Goal: Check status: Check status

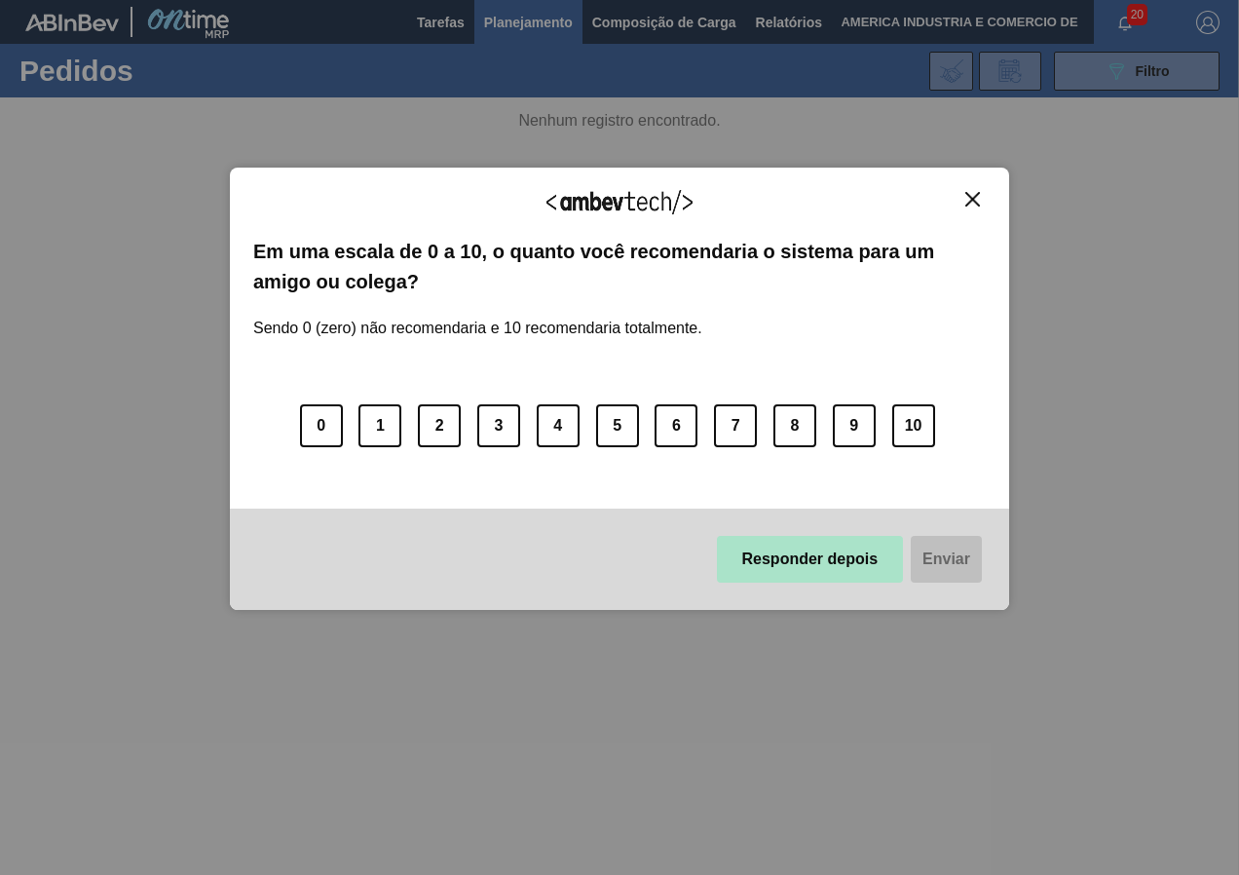
click at [792, 567] on button "Responder depois" at bounding box center [810, 559] width 187 height 47
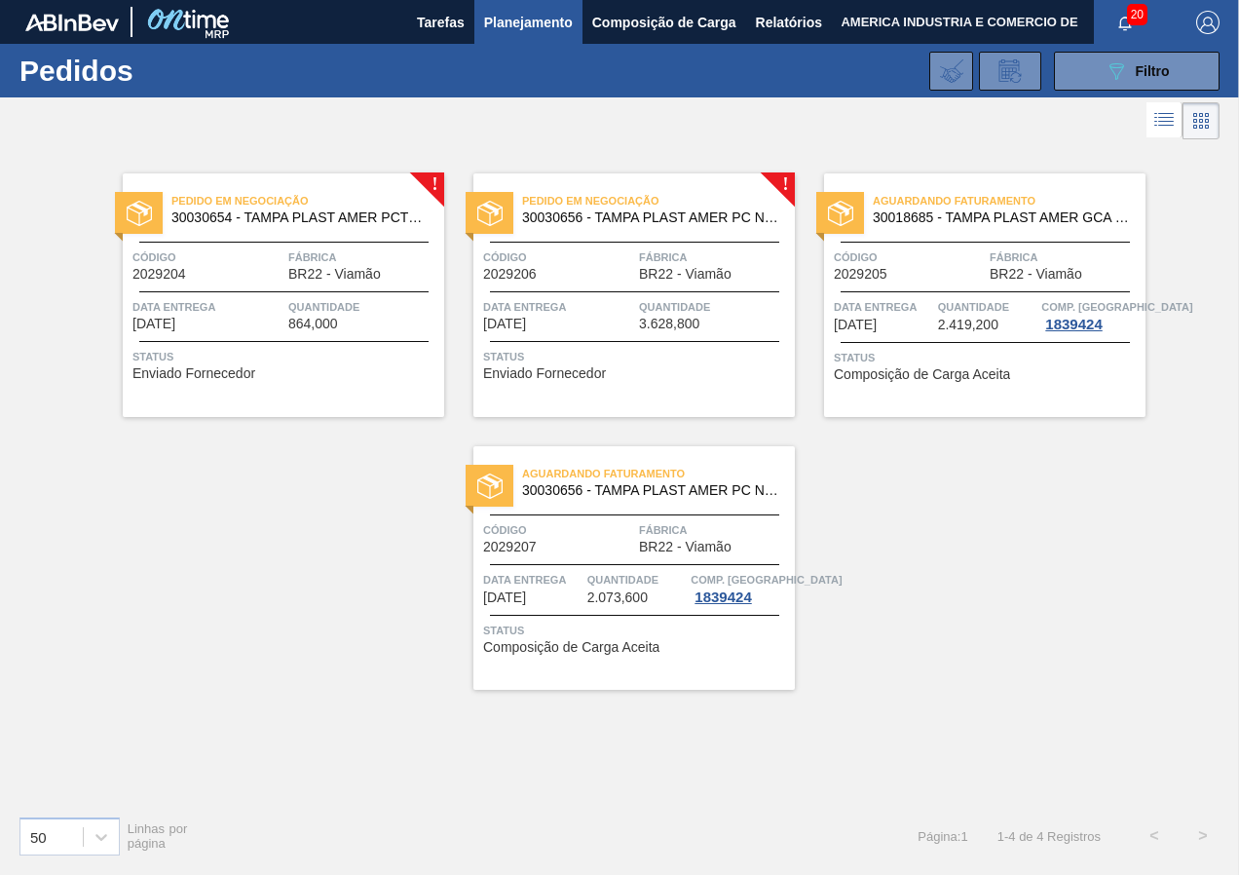
click at [347, 375] on div "Status Enviado Fornecedor" at bounding box center [286, 362] width 307 height 31
click at [1093, 72] on button "089F7B8B-B2A5-4AFE-B5C0-19BA573D28AC Filtro" at bounding box center [1137, 71] width 166 height 39
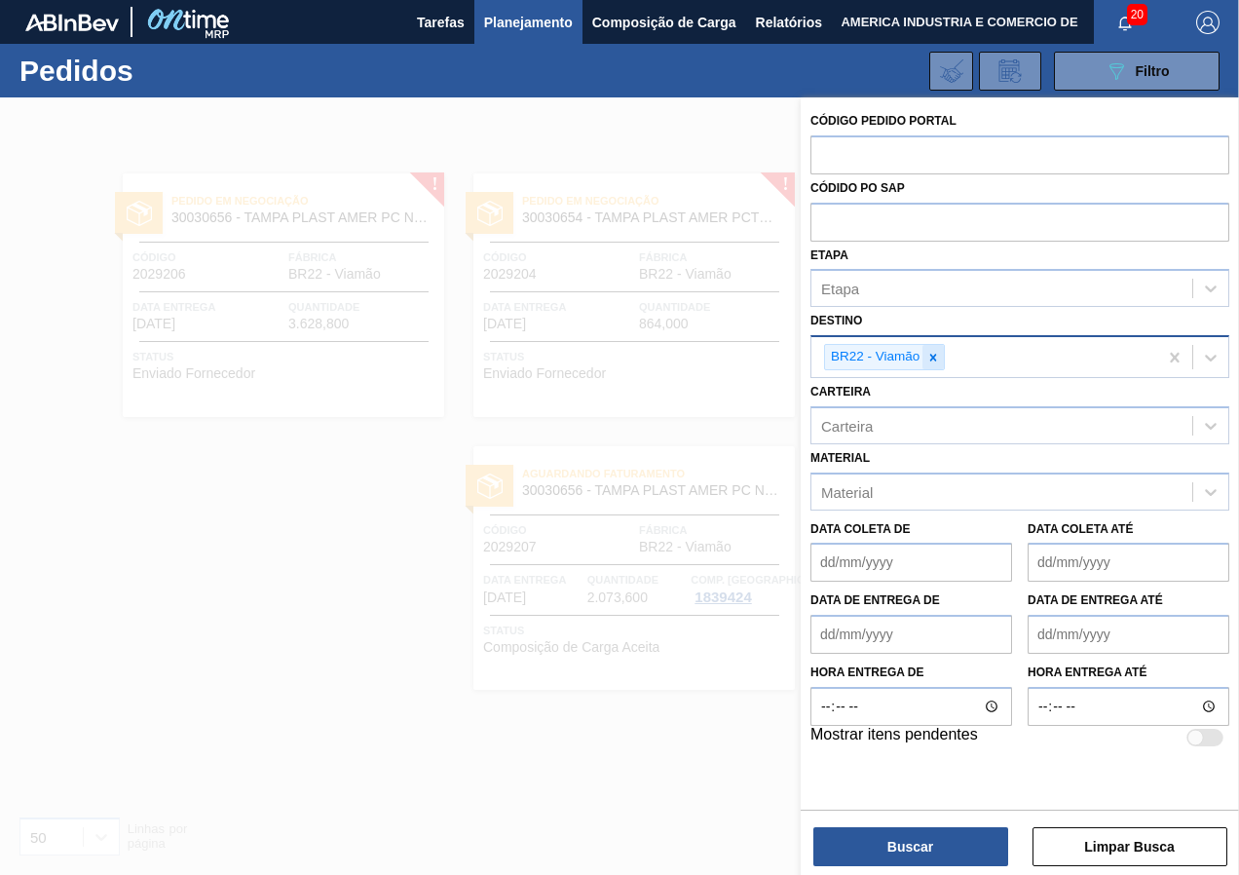
click at [939, 352] on icon at bounding box center [934, 358] width 14 height 14
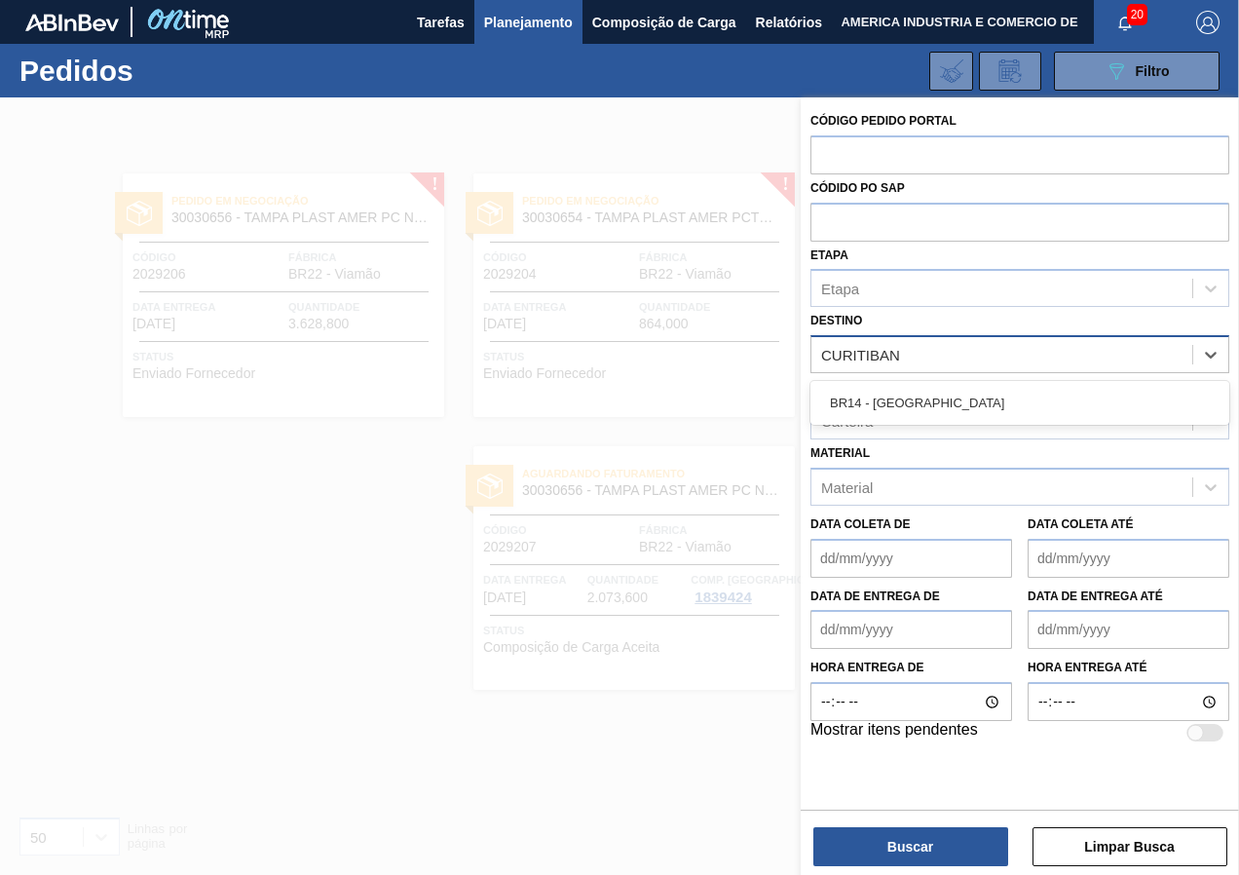
type input "CURITIBANA"
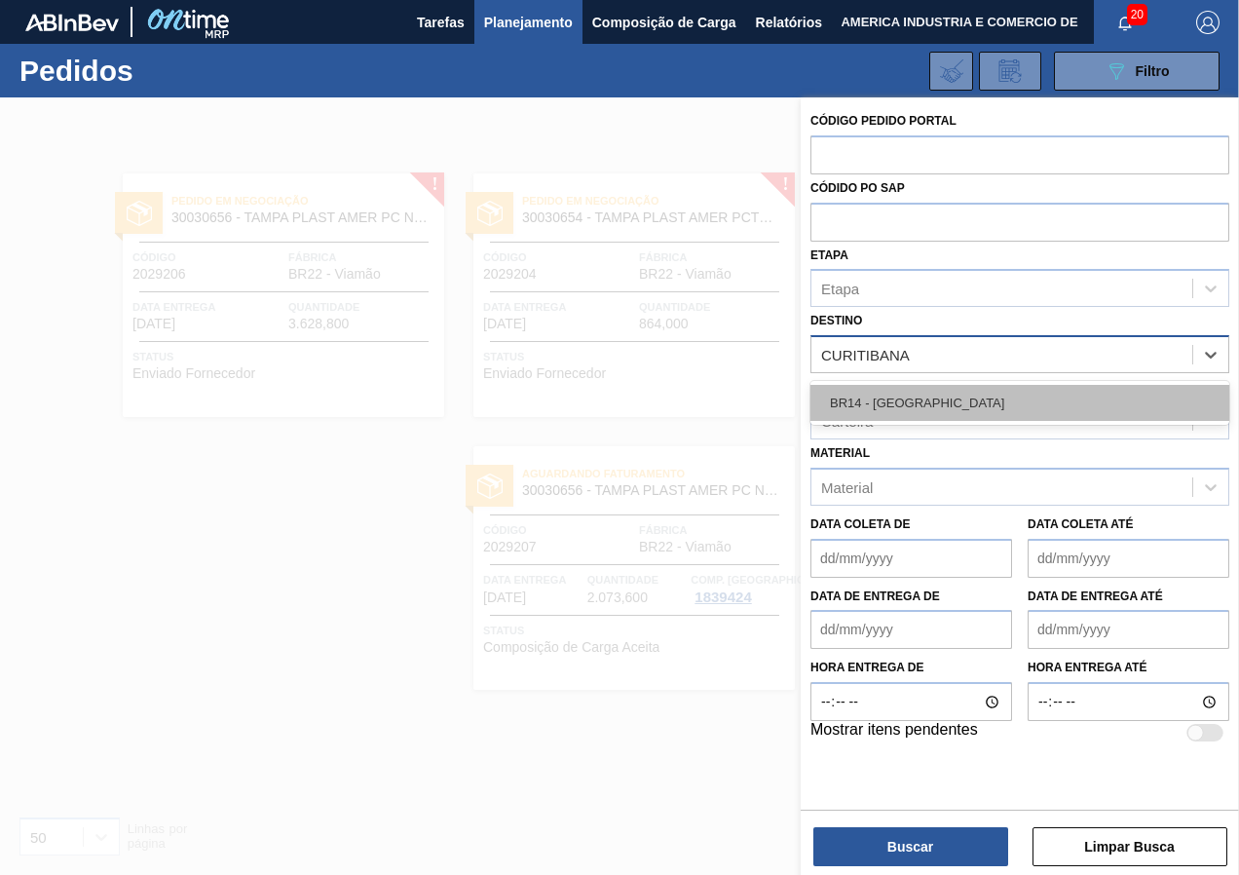
click at [902, 396] on div "BR14 - [GEOGRAPHIC_DATA]" at bounding box center [1020, 403] width 419 height 36
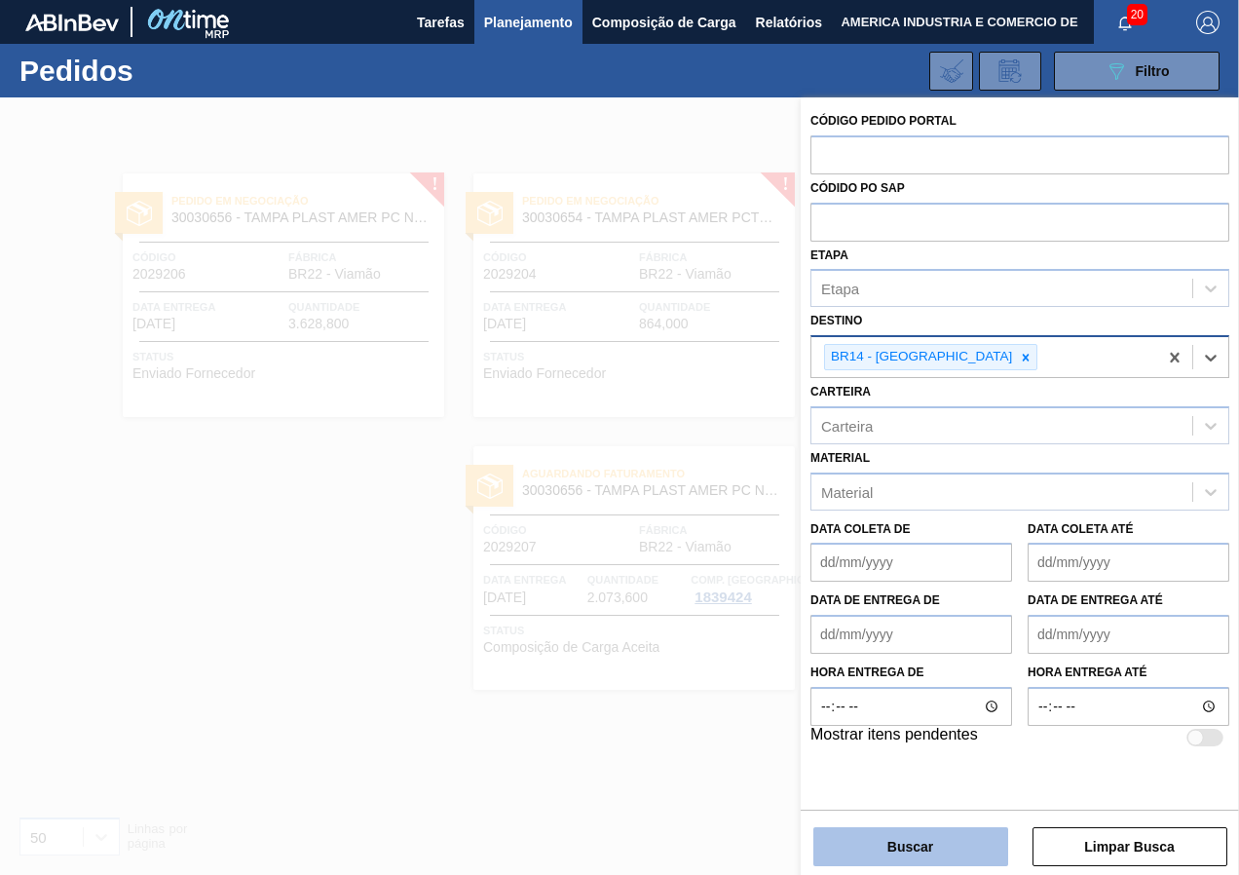
click at [884, 837] on button "Buscar" at bounding box center [911, 846] width 195 height 39
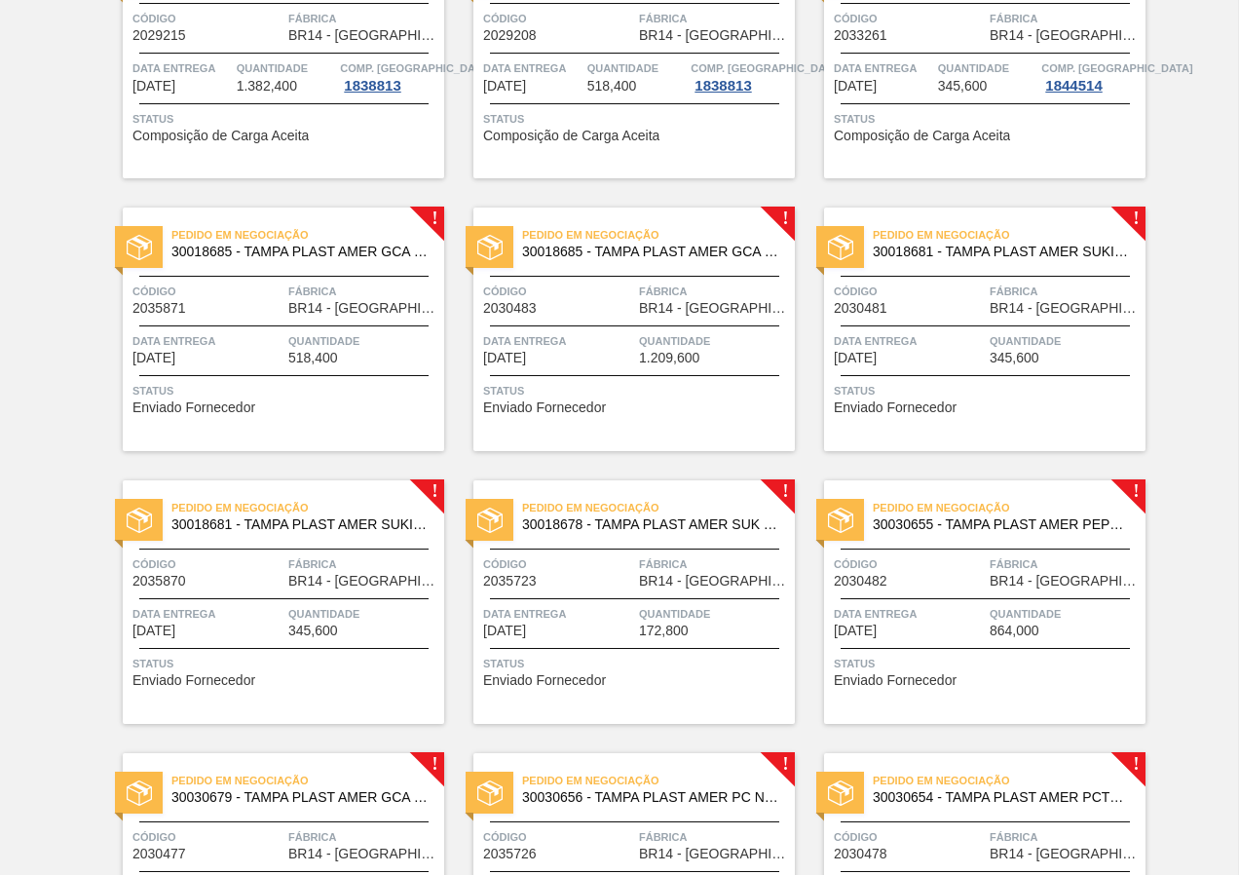
scroll to position [511, 0]
click at [236, 347] on span "Data entrega" at bounding box center [208, 341] width 151 height 19
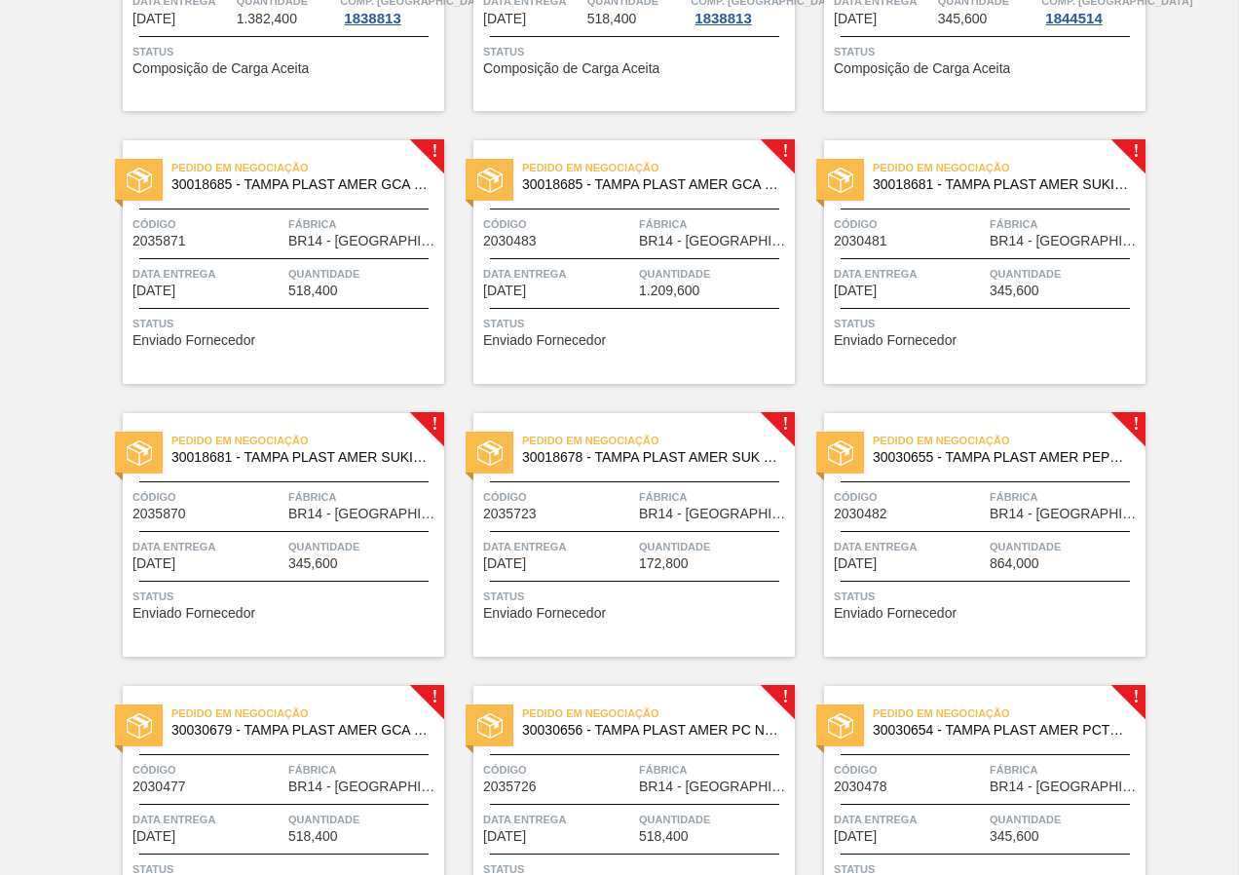
scroll to position [585, 0]
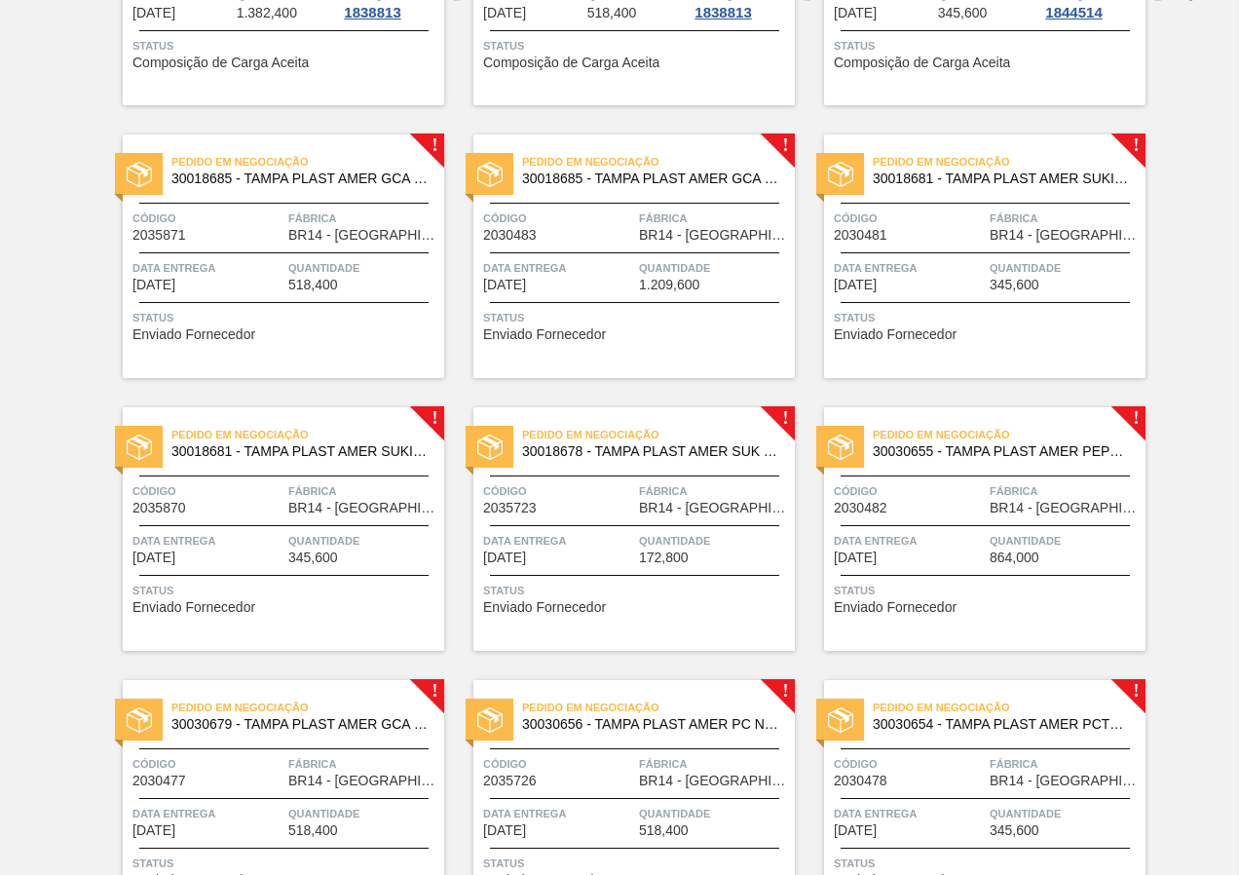
click at [701, 341] on div "Pedido em Negociação 30018685 - TAMPA PLAST AMER GCA S/LINER Código 2030483 Fáb…" at bounding box center [634, 256] width 322 height 244
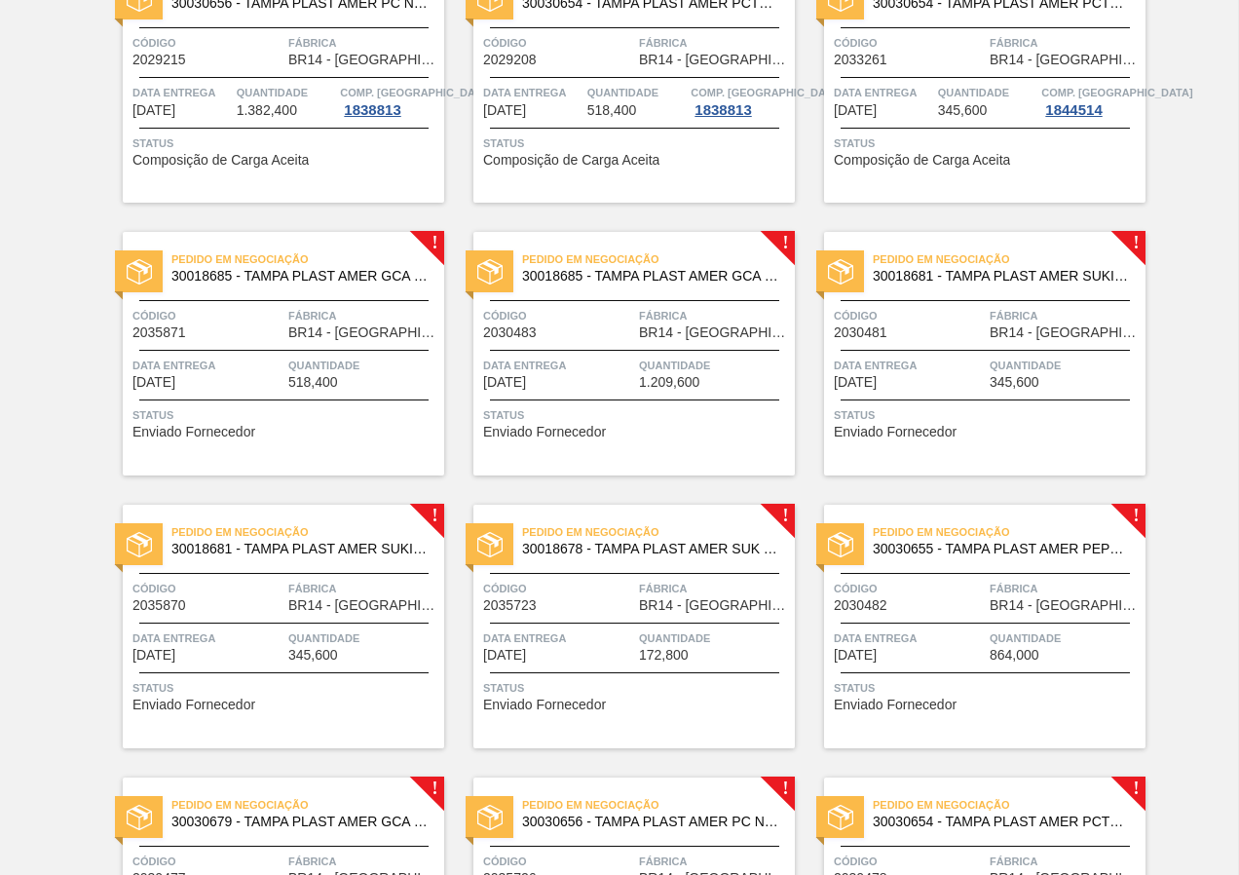
scroll to position [585, 0]
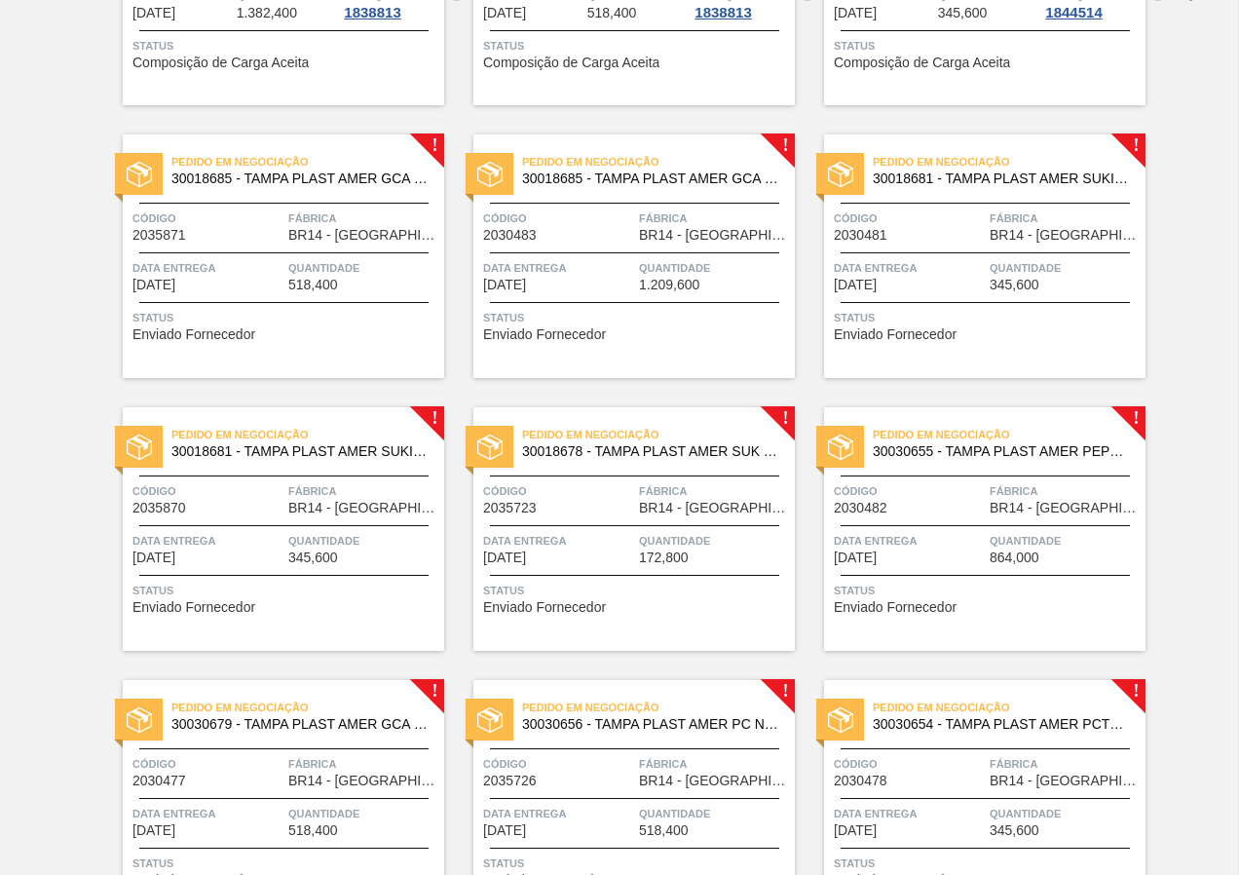
click at [962, 328] on div "Status Enviado Fornecedor" at bounding box center [987, 323] width 307 height 31
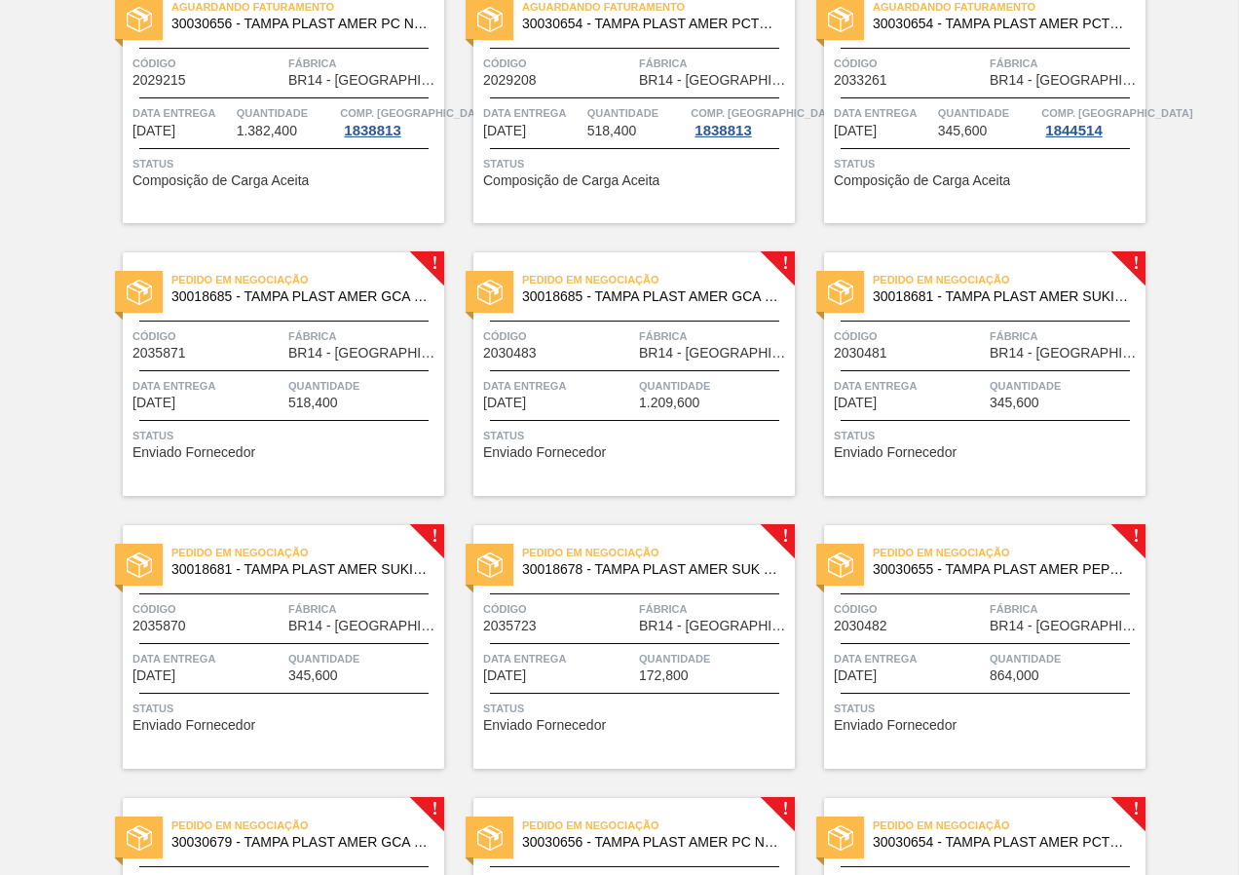
scroll to position [487, 0]
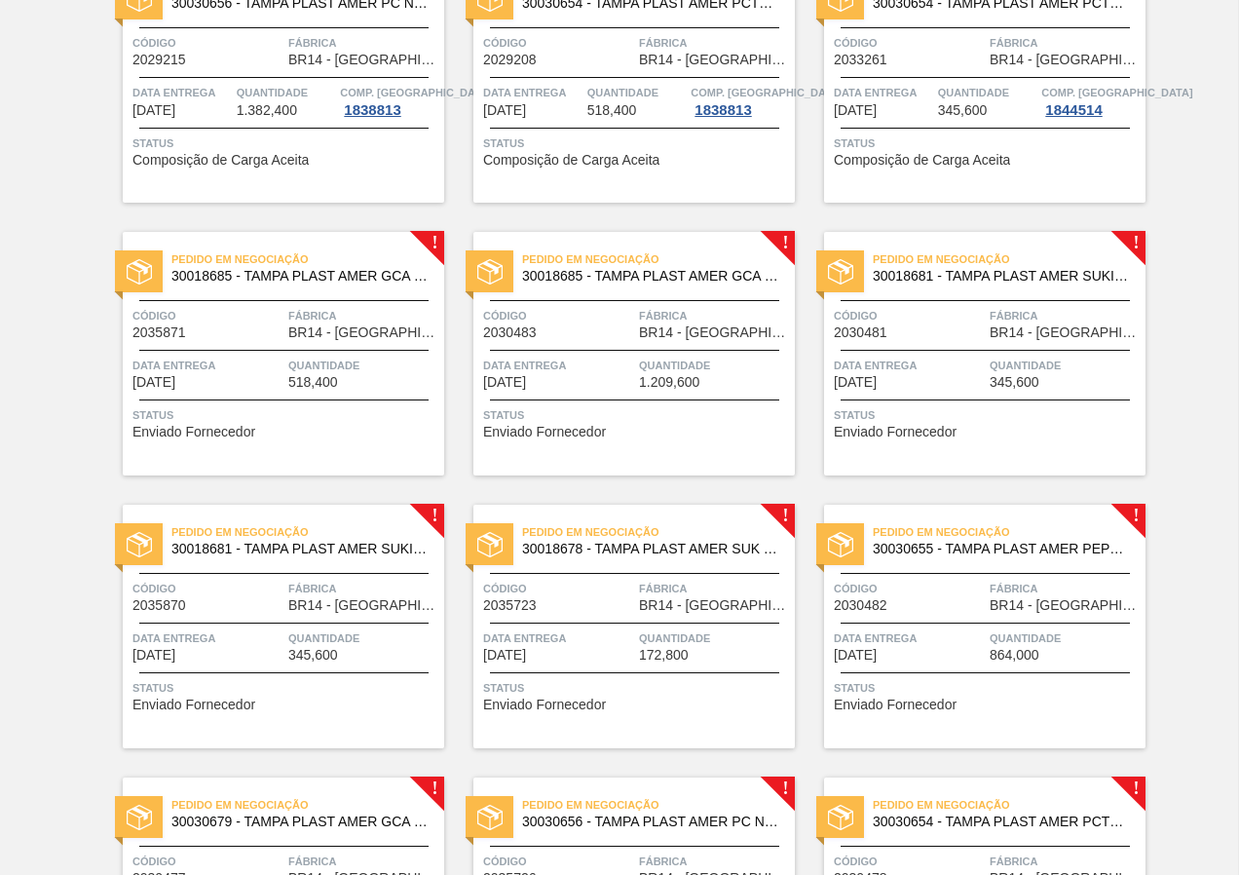
click at [258, 705] on div "Status Enviado Fornecedor" at bounding box center [286, 693] width 307 height 31
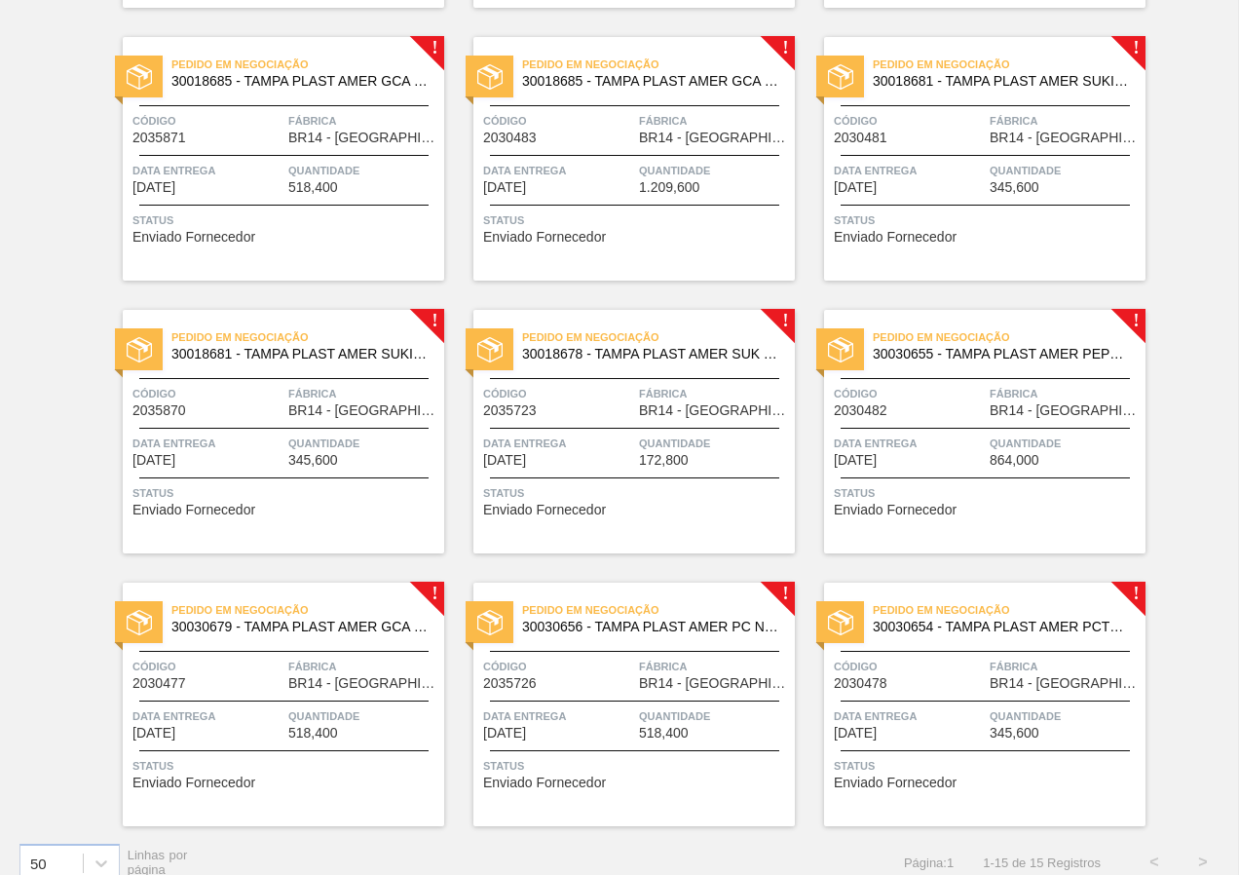
scroll to position [705, 0]
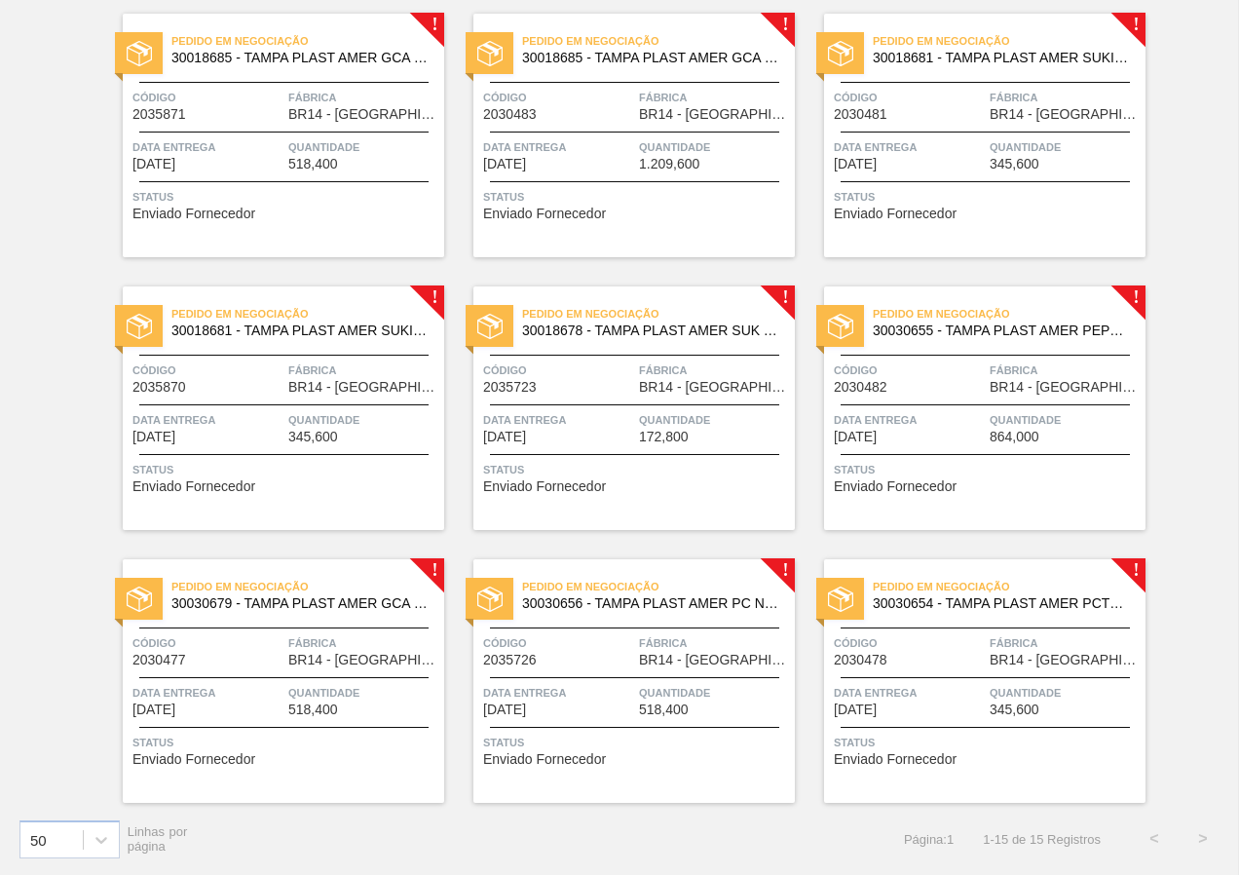
click at [674, 491] on div "Pedido em Negociação 30018678 - TAMPA PLAST AMER SUK TUBAINA S/LINER Código 203…" at bounding box center [634, 408] width 322 height 244
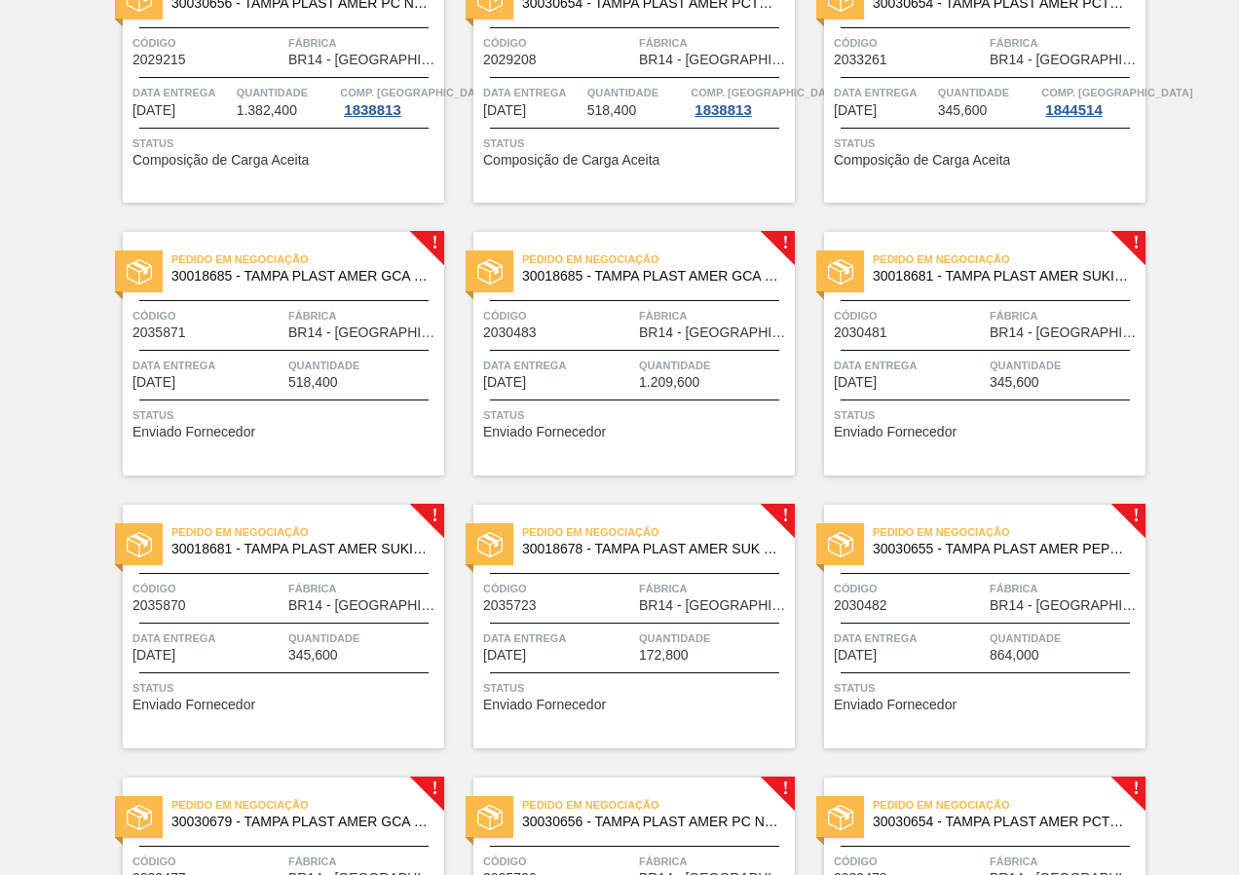
scroll to position [682, 0]
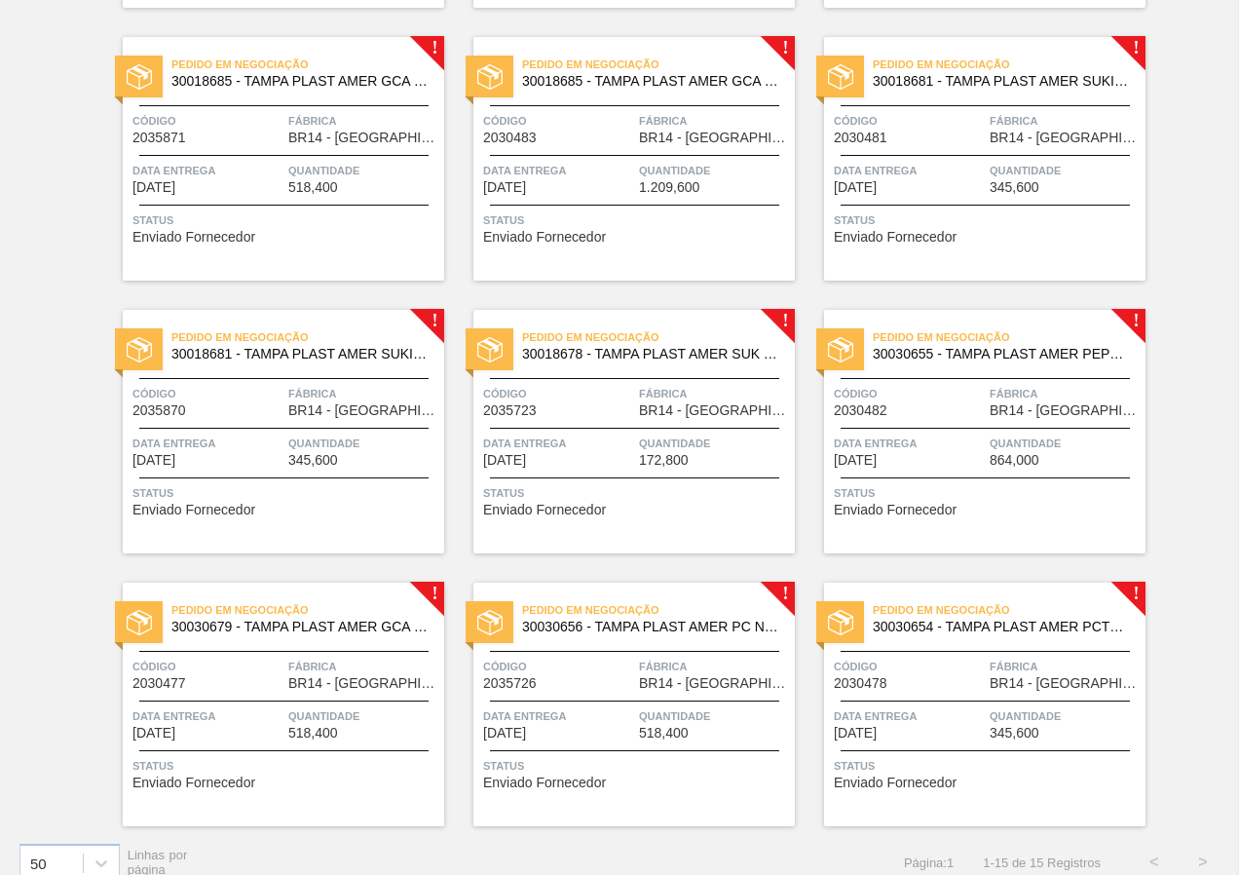
click at [950, 481] on div "Pedido em Negociação 30030655 - TAMPA PLAST AMER PEPSI ZERO NIV24 Código 203048…" at bounding box center [985, 432] width 322 height 244
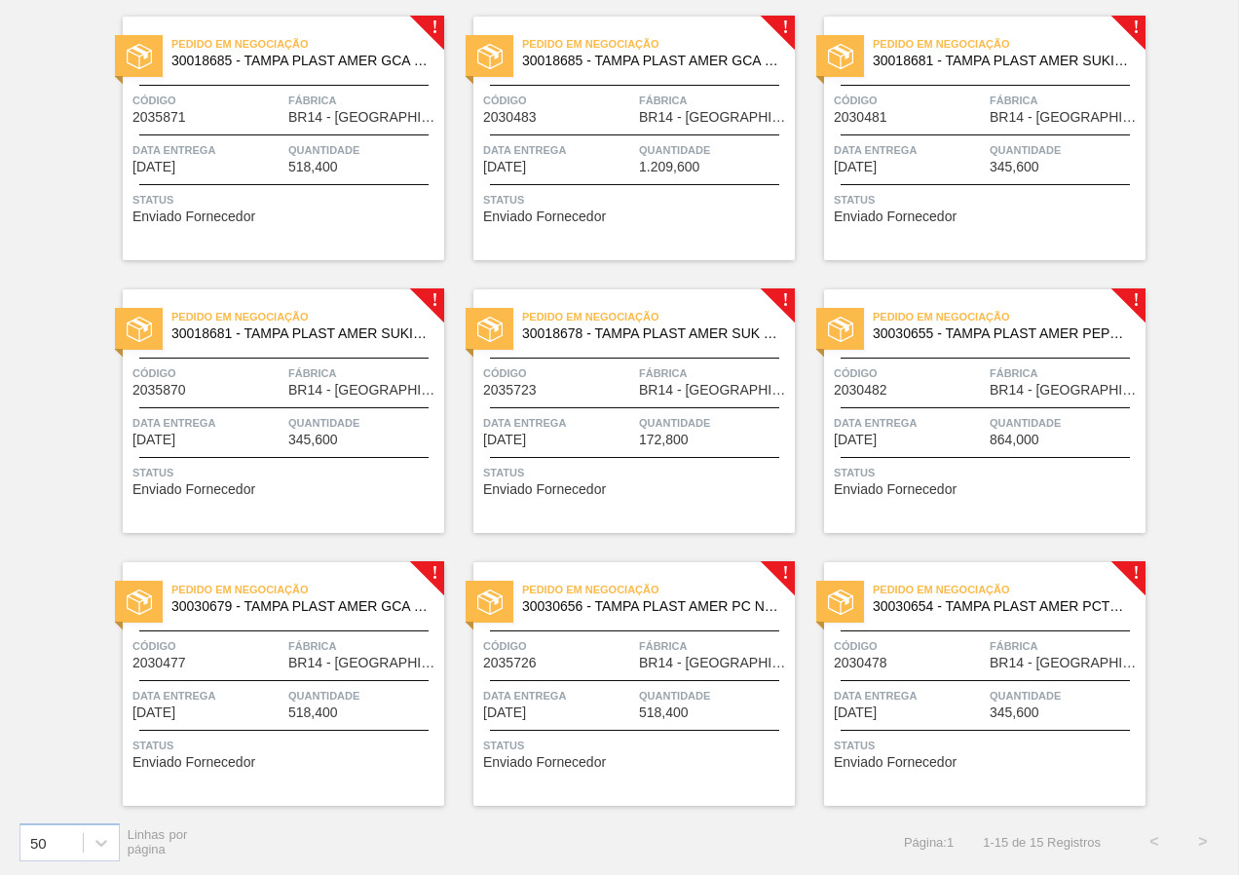
scroll to position [705, 0]
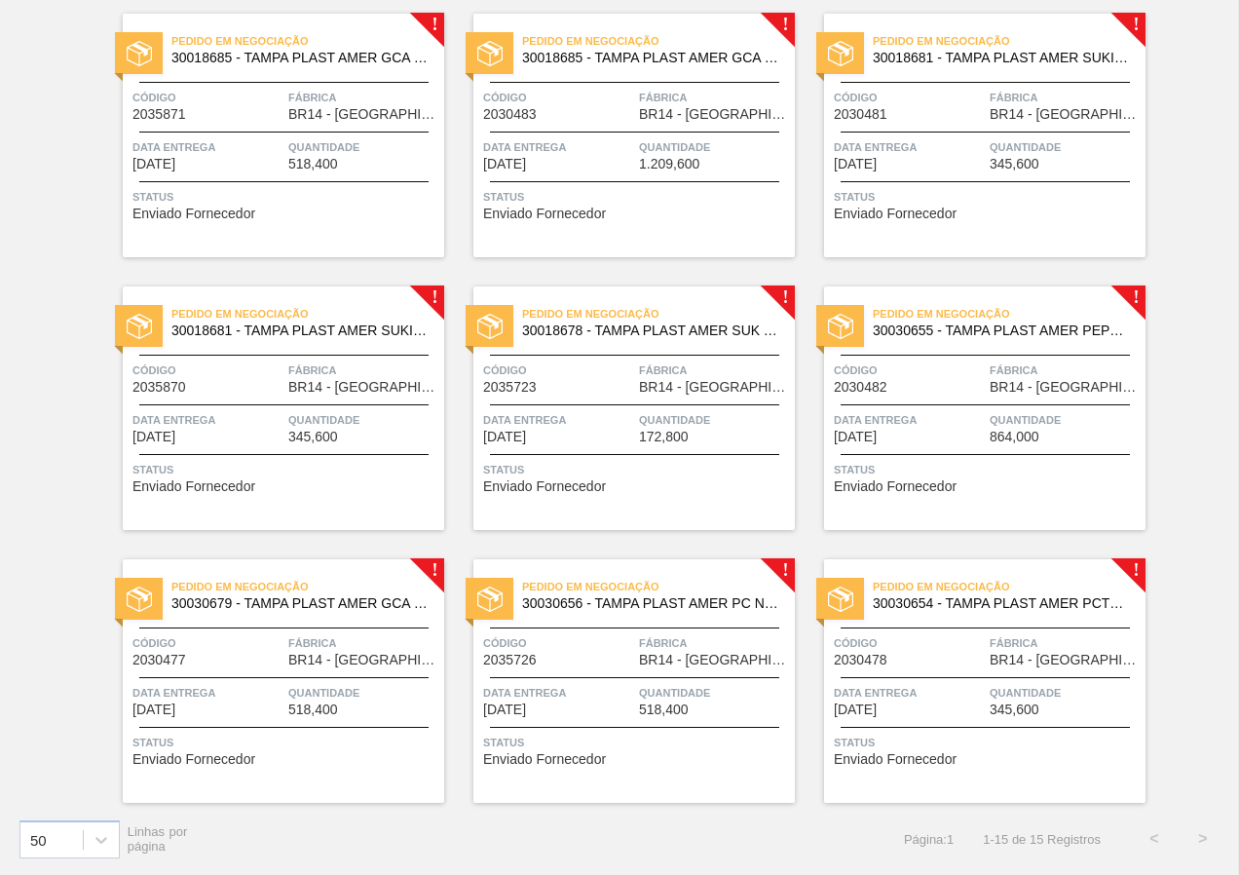
click at [342, 702] on div "Quantidade 518,400" at bounding box center [363, 700] width 151 height 34
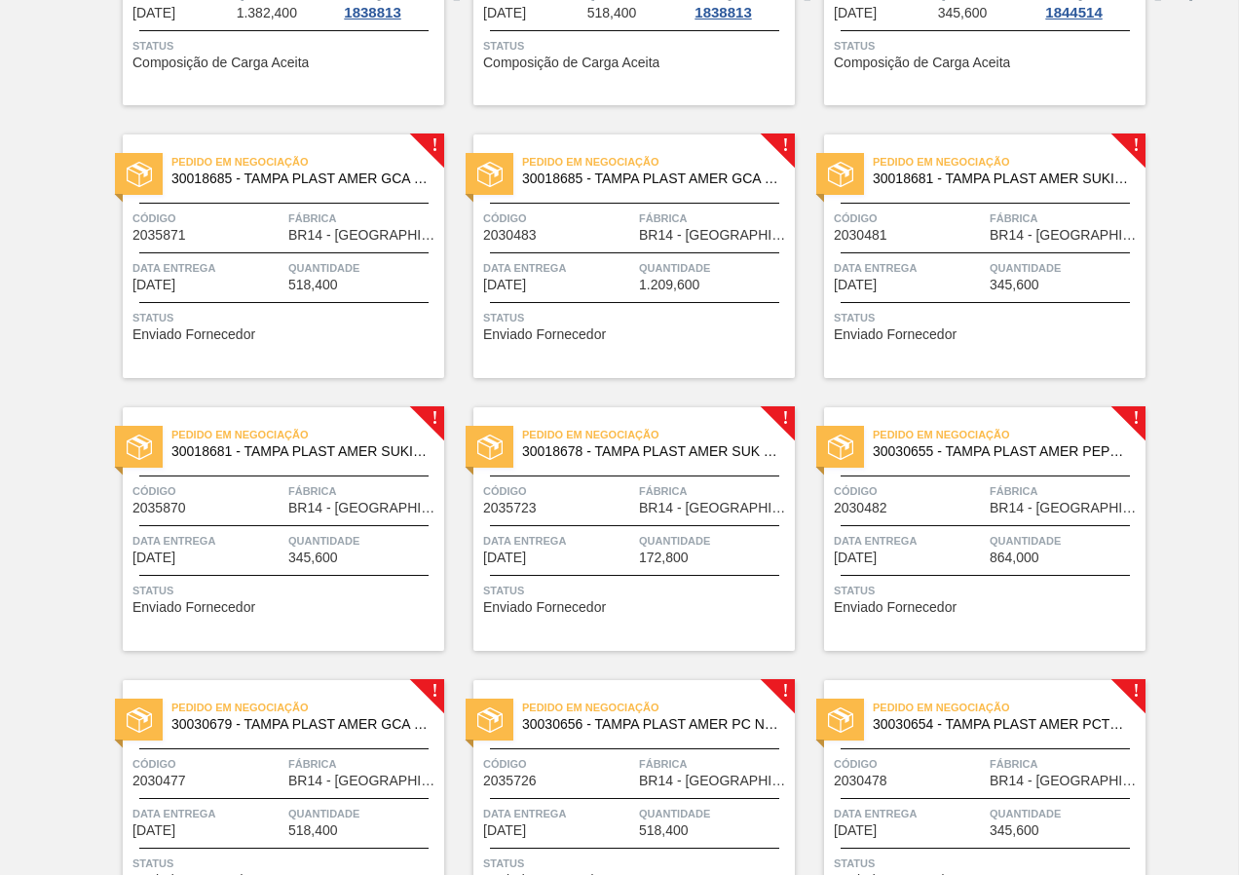
scroll to position [705, 0]
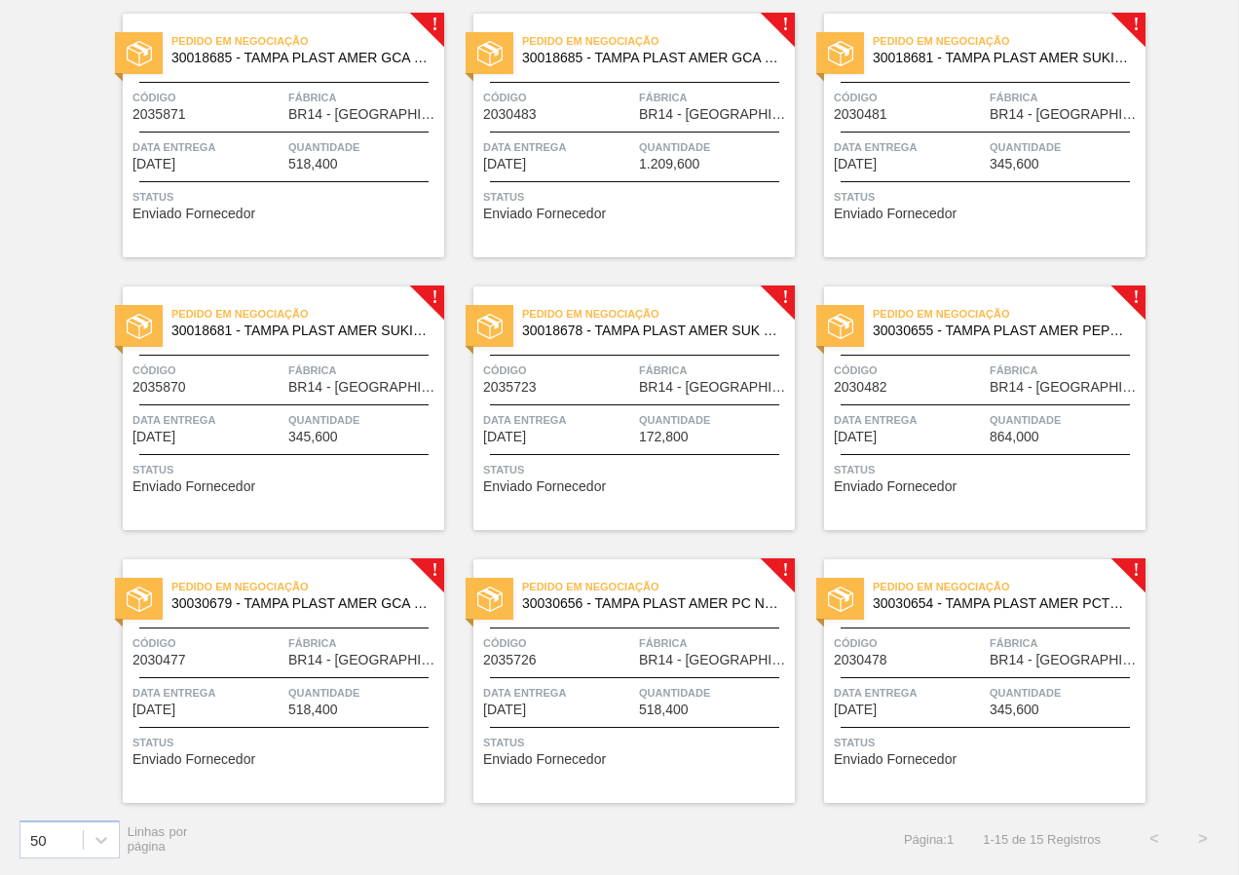
click at [965, 734] on span "Status" at bounding box center [987, 742] width 307 height 19
click at [705, 747] on span "Status" at bounding box center [636, 742] width 307 height 19
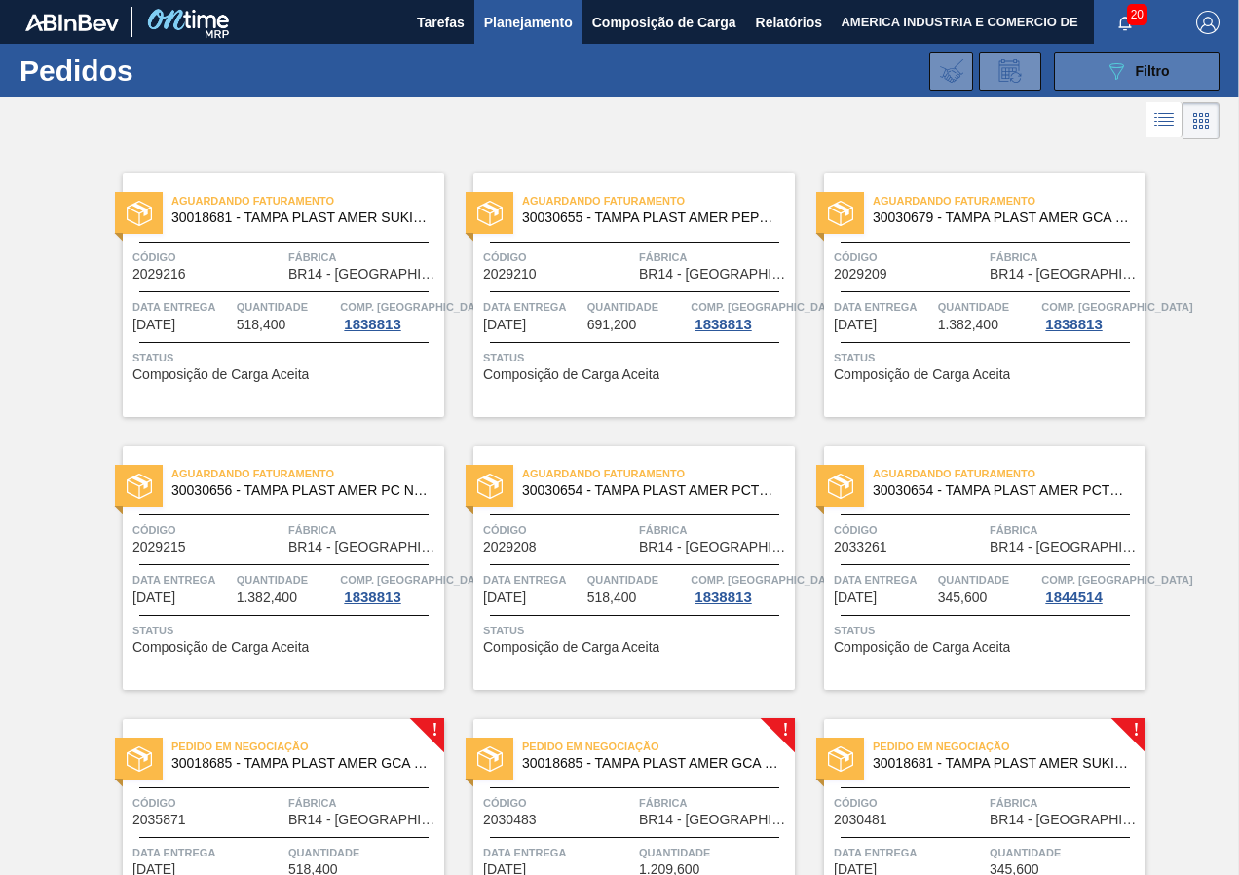
click at [1109, 76] on icon "089F7B8B-B2A5-4AFE-B5C0-19BA573D28AC" at bounding box center [1116, 70] width 23 height 23
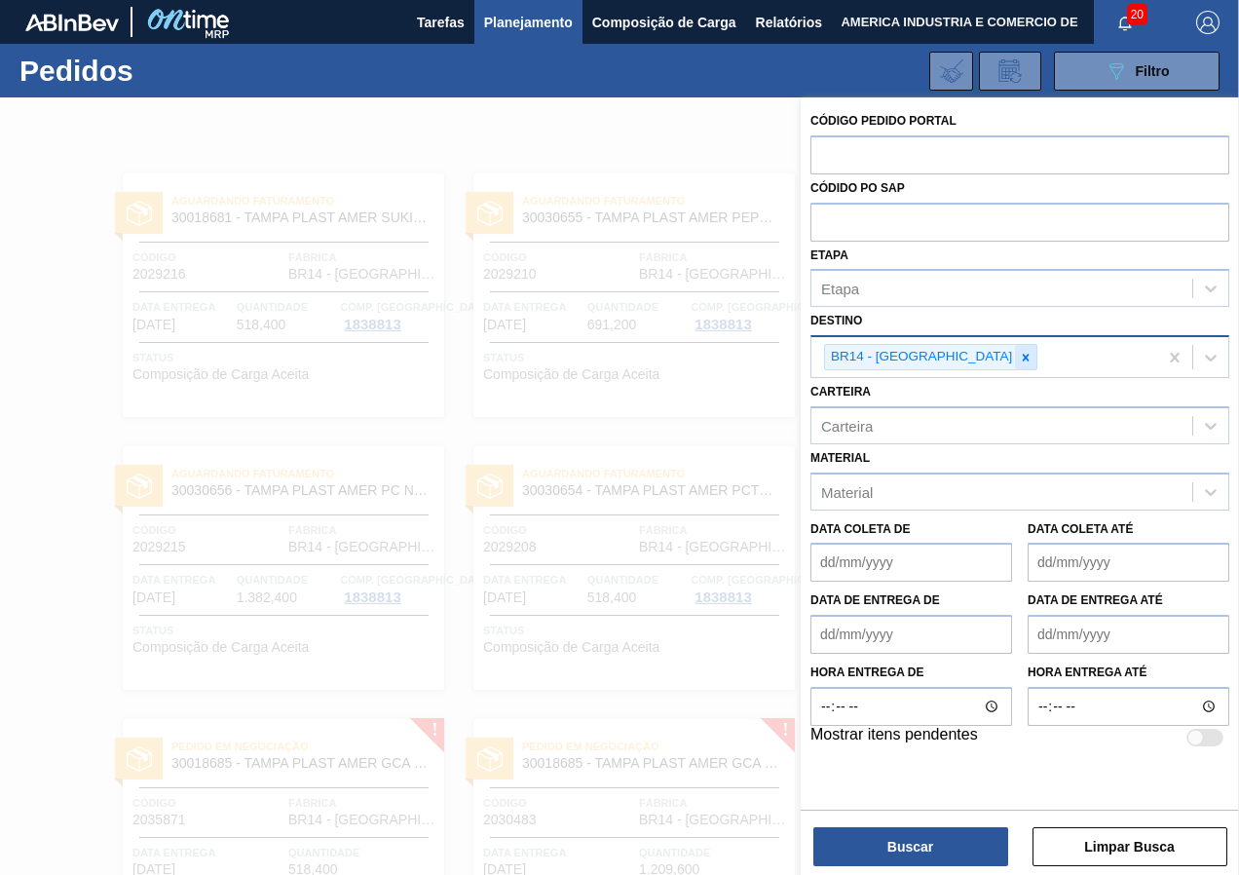
click at [1019, 362] on icon at bounding box center [1026, 358] width 14 height 14
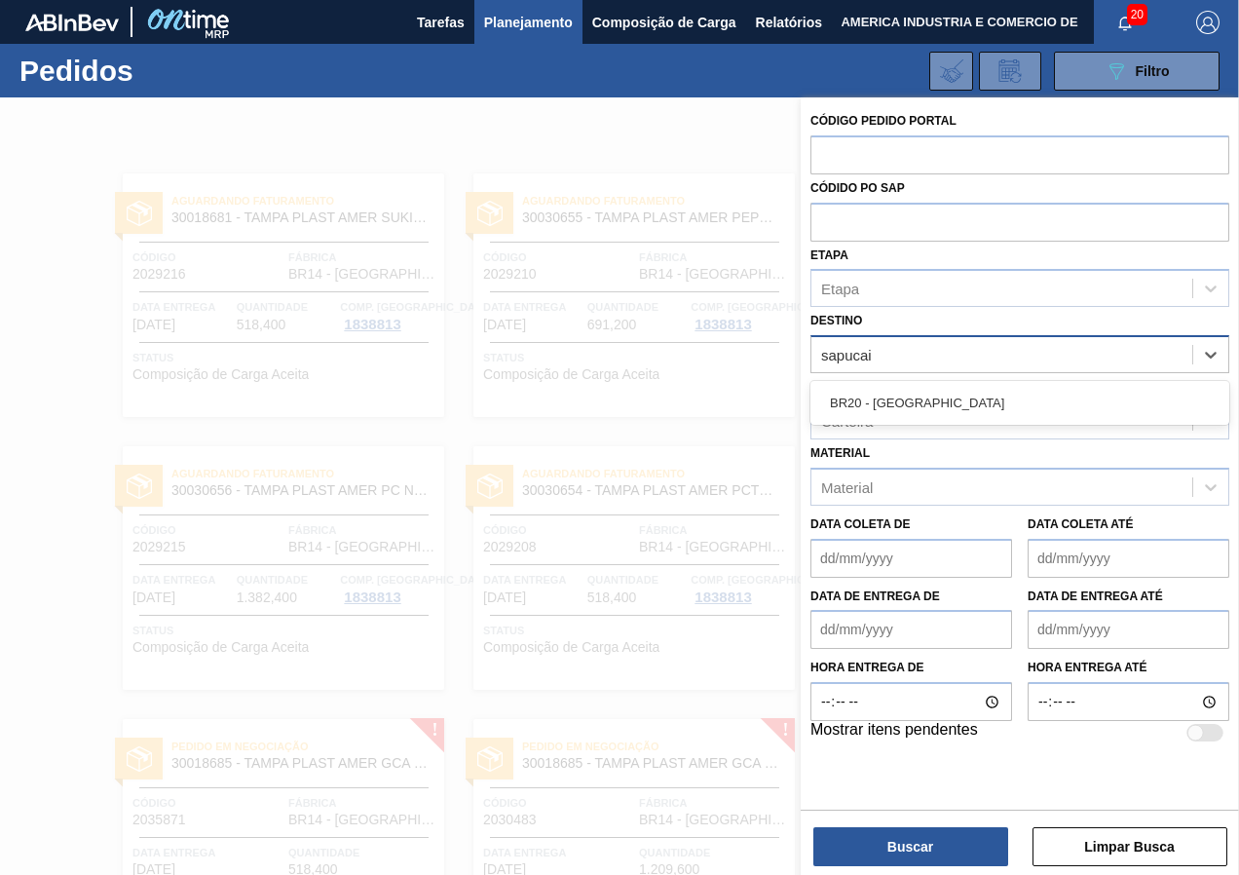
type input "sapucaia"
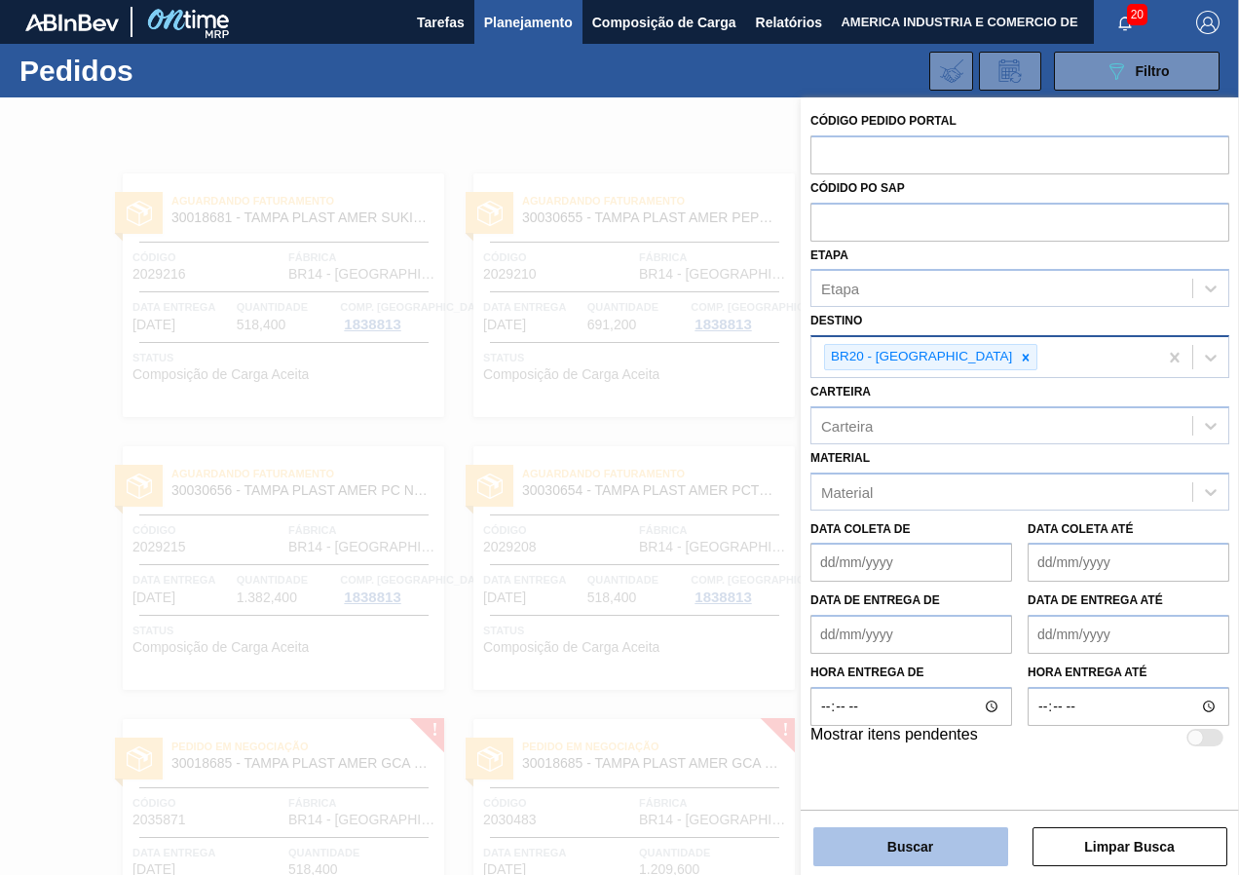
click at [951, 839] on button "Buscar" at bounding box center [911, 846] width 195 height 39
